Goal: Task Accomplishment & Management: Complete application form

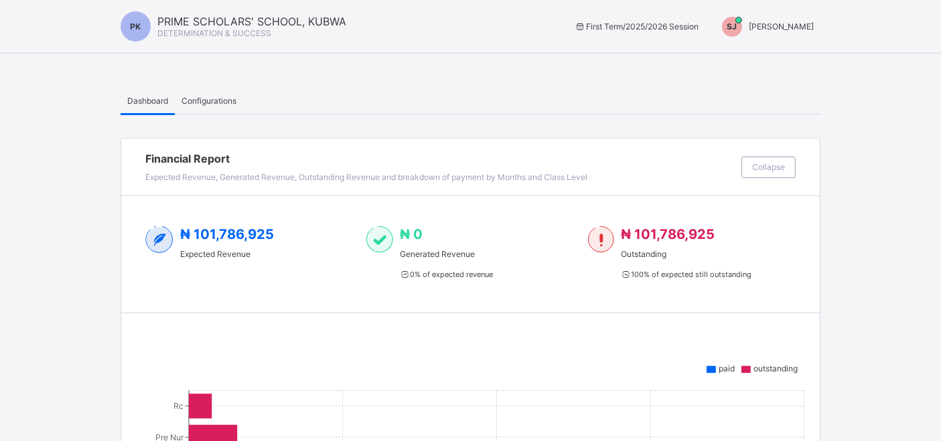
click at [667, 96] on div "Dashboard Configurations" at bounding box center [470, 100] width 700 height 27
click at [781, 30] on span "[PERSON_NAME]" at bounding box center [780, 26] width 65 height 10
click at [791, 56] on span "Switch to Admin View" at bounding box center [763, 57] width 102 height 15
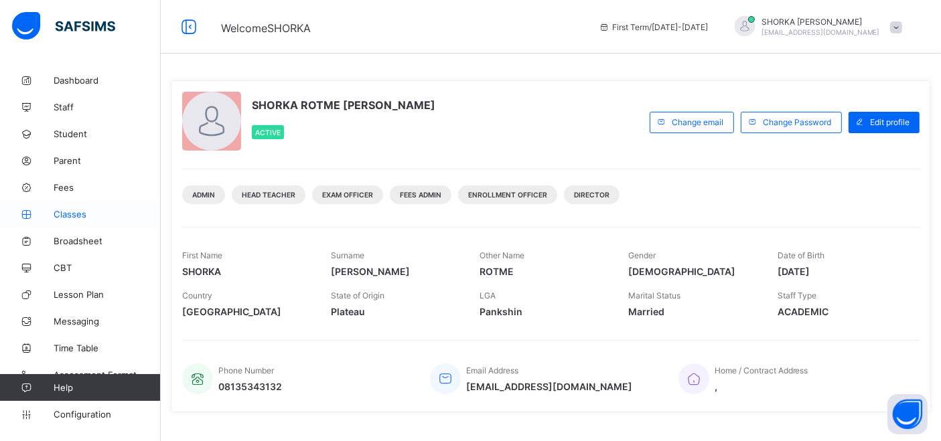
click at [72, 214] on span "Classes" at bounding box center [107, 214] width 107 height 11
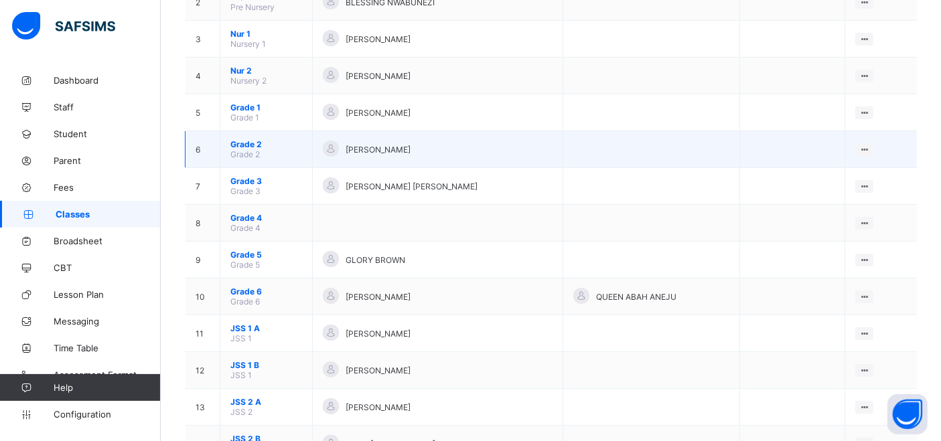
scroll to position [223, 0]
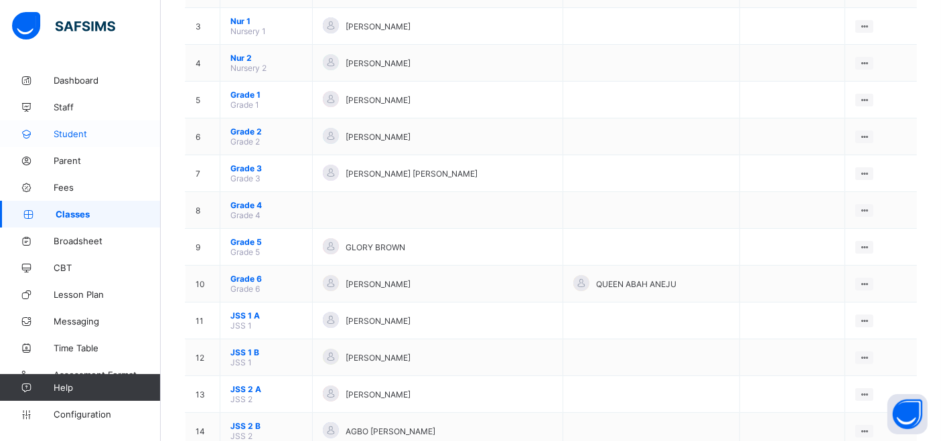
click at [84, 141] on link "Student" at bounding box center [80, 133] width 161 height 27
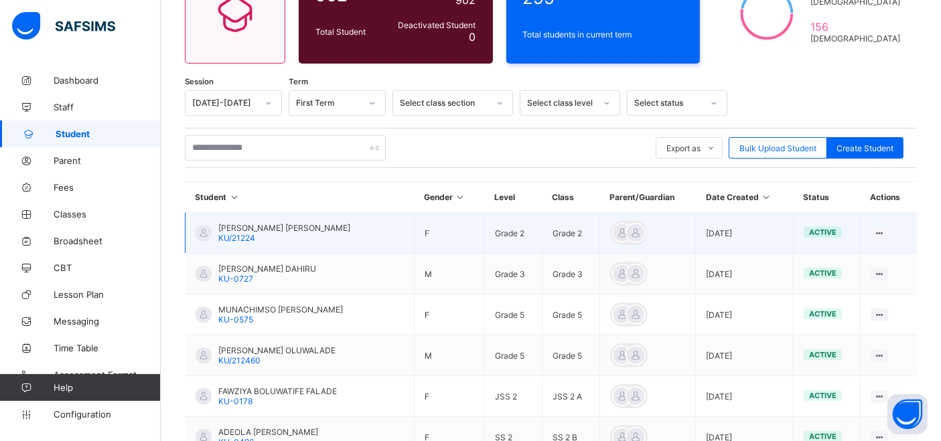
scroll to position [223, 0]
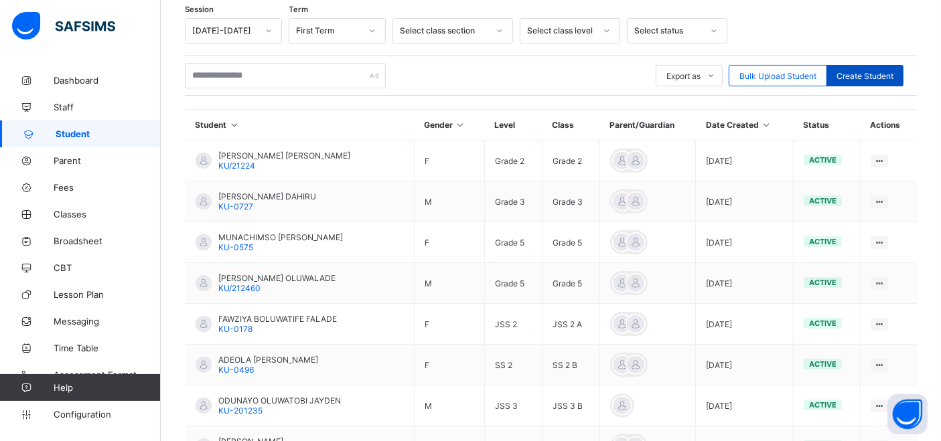
click at [879, 78] on span "Create Student" at bounding box center [864, 76] width 57 height 10
select select "**"
